Goal: Task Accomplishment & Management: Manage account settings

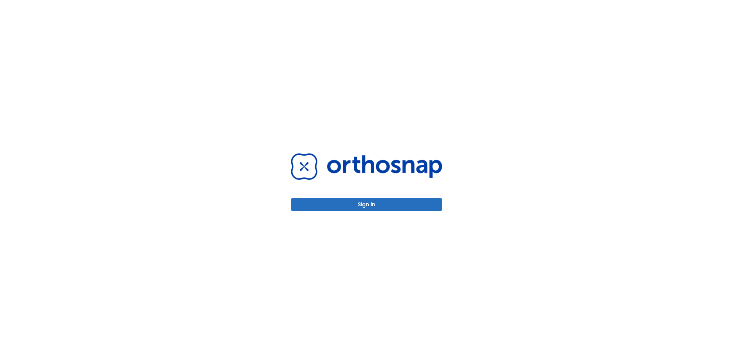
click at [432, 202] on button "Sign in" at bounding box center [366, 204] width 151 height 13
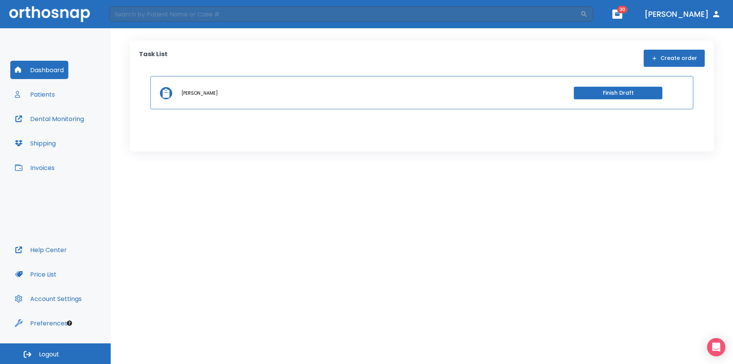
click at [52, 95] on button "Patients" at bounding box center [34, 94] width 49 height 18
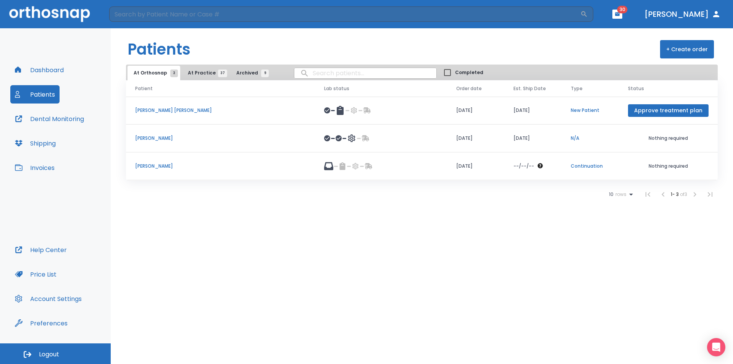
click at [385, 165] on div at bounding box center [381, 166] width 114 height 9
click at [200, 140] on p "[PERSON_NAME]" at bounding box center [220, 138] width 171 height 7
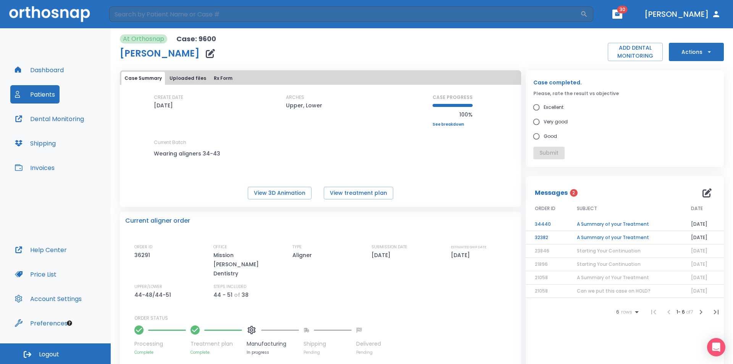
click at [242, 257] on p "Mission [PERSON_NAME] Dentistry" at bounding box center [245, 264] width 65 height 27
click at [206, 55] on icon "button" at bounding box center [210, 53] width 9 height 9
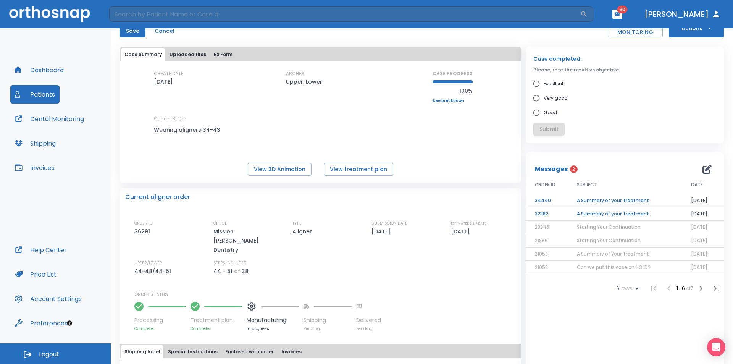
scroll to position [76, 0]
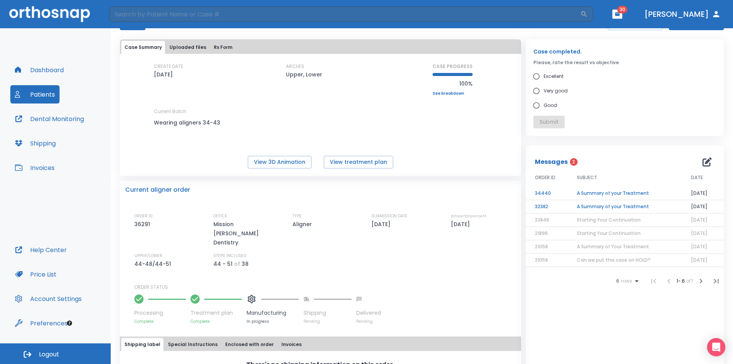
click at [232, 237] on p "Mission [PERSON_NAME] Dentistry" at bounding box center [245, 233] width 65 height 27
click at [230, 227] on p "Mission [PERSON_NAME] Dentistry" at bounding box center [245, 233] width 65 height 27
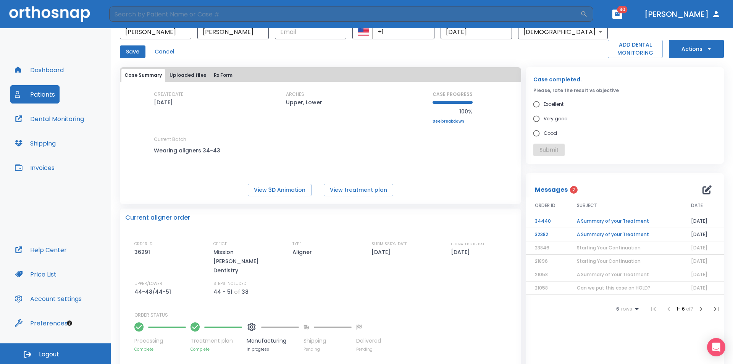
scroll to position [0, 0]
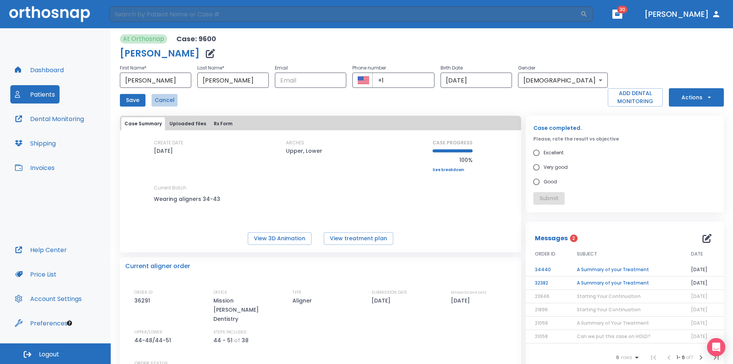
click at [162, 100] on button "Cancel" at bounding box center [165, 100] width 26 height 13
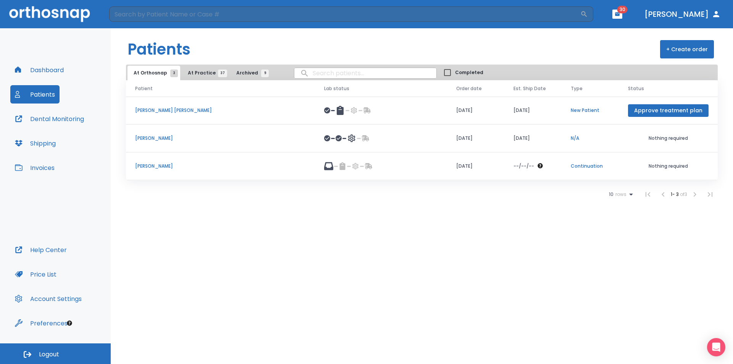
click at [226, 110] on p "[PERSON_NAME] [PERSON_NAME]" at bounding box center [220, 110] width 171 height 7
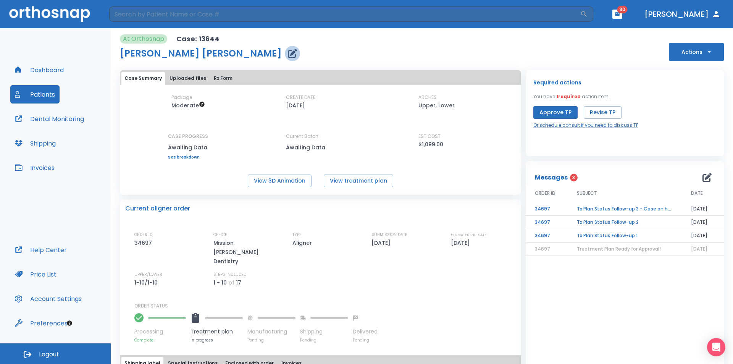
click at [288, 53] on icon "button" at bounding box center [292, 53] width 9 height 9
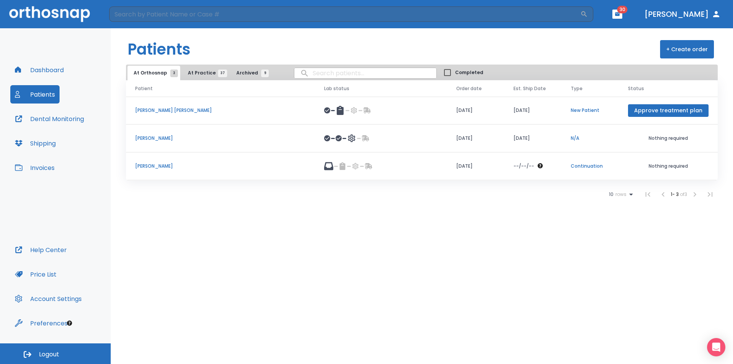
click at [210, 109] on p "[PERSON_NAME] [PERSON_NAME]" at bounding box center [220, 110] width 171 height 7
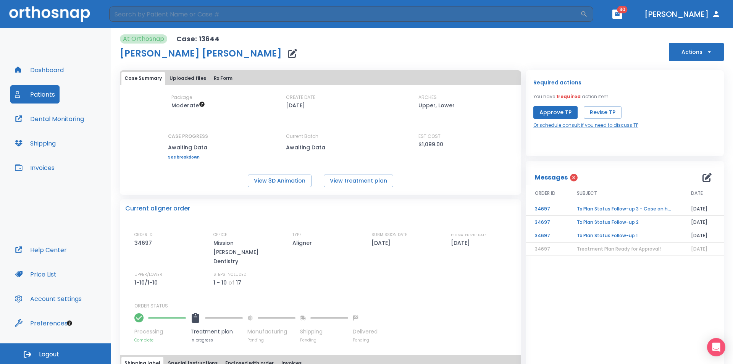
scroll to position [47, 0]
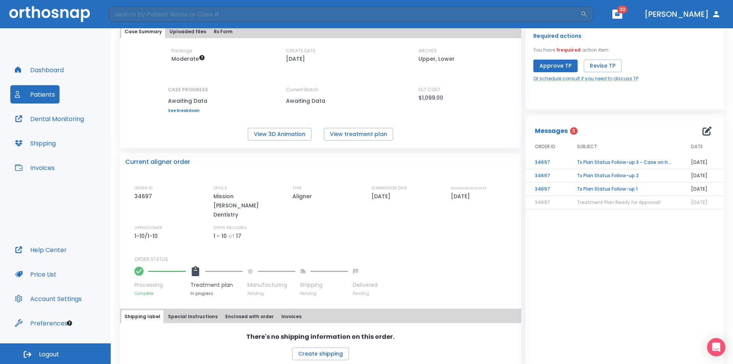
click at [278, 310] on button "Invoices" at bounding box center [291, 316] width 26 height 13
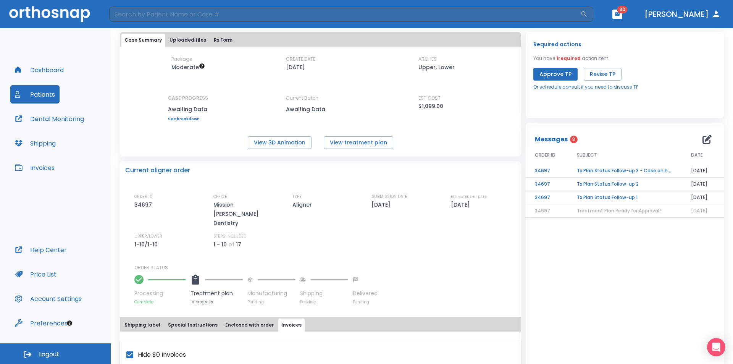
scroll to position [0, 0]
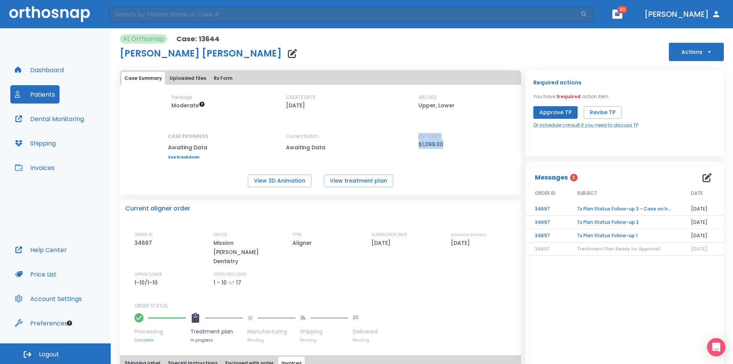
drag, startPoint x: 408, startPoint y: 139, endPoint x: 449, endPoint y: 144, distance: 41.6
click at [449, 144] on div "Package Moderate CREATE DATE [DATE] ARCHES Upper, Lower CASE PROGRESS Awaiting …" at bounding box center [320, 126] width 401 height 65
click at [378, 147] on div "Package Moderate CREATE DATE [DATE] ARCHES Upper, Lower CASE PROGRESS Awaiting …" at bounding box center [320, 126] width 401 height 65
click at [610, 209] on td "Tx Plan Status Follow-up 3 - Case on hold" at bounding box center [625, 208] width 114 height 13
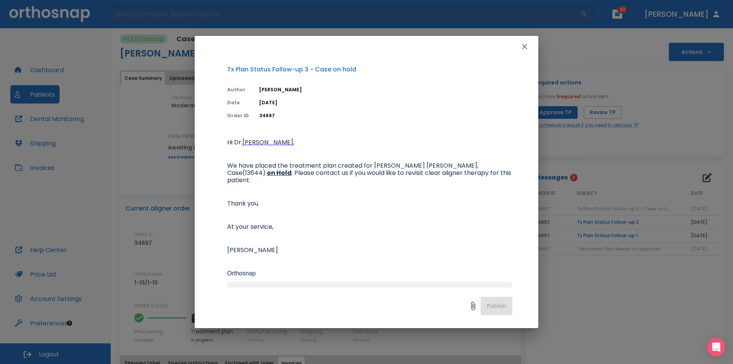
click at [526, 47] on icon "button" at bounding box center [524, 46] width 9 height 9
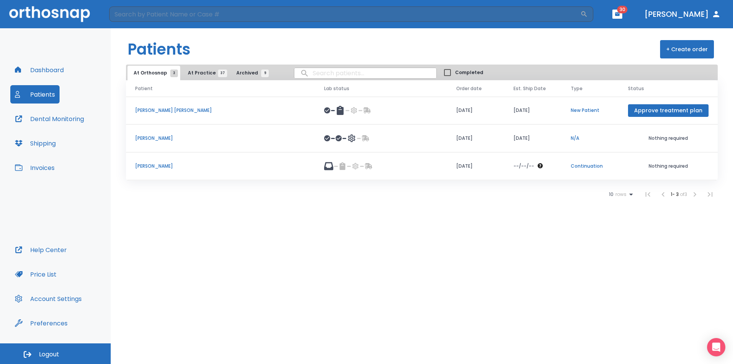
click at [44, 168] on button "Invoices" at bounding box center [34, 167] width 49 height 18
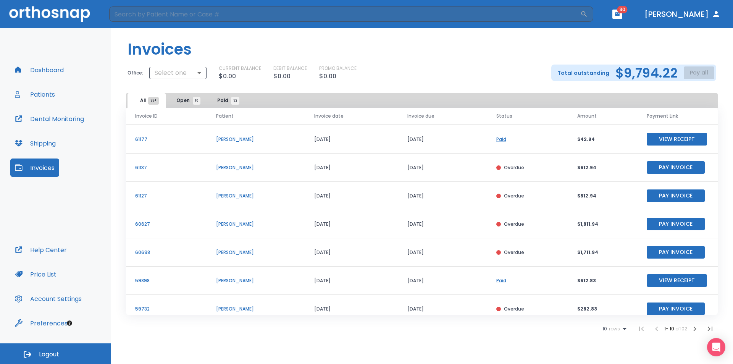
scroll to position [38, 0]
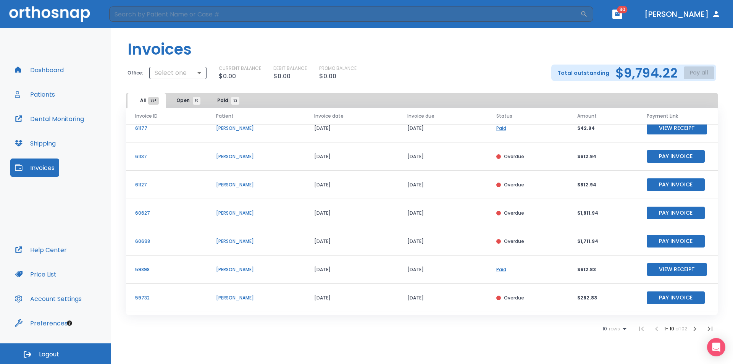
click at [182, 99] on span "Open 10" at bounding box center [186, 100] width 20 height 7
